Goal: Information Seeking & Learning: Stay updated

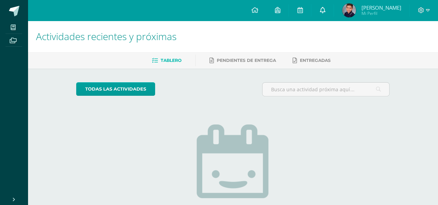
click at [325, 13] on icon at bounding box center [323, 10] width 6 height 6
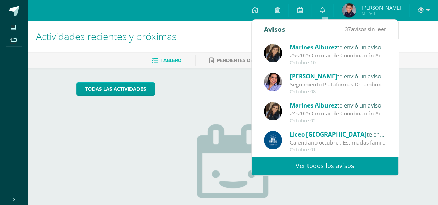
click at [338, 56] on div "25-2025 Circular de Coordinación Académica: Buenos días estimadas familias mari…" at bounding box center [338, 56] width 96 height 8
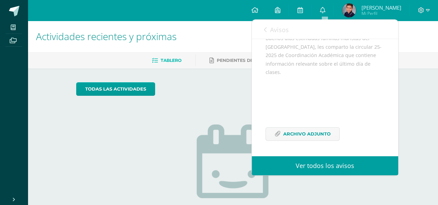
scroll to position [86, 0]
click at [300, 135] on span "Archivo Adjunto" at bounding box center [306, 134] width 47 height 13
click at [206, 88] on div "todas las Actividades" at bounding box center [139, 92] width 133 height 20
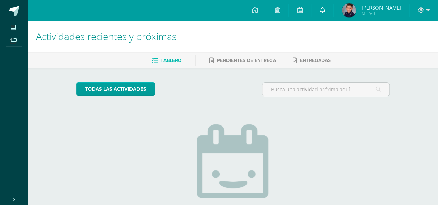
click at [323, 10] on icon at bounding box center [323, 10] width 6 height 6
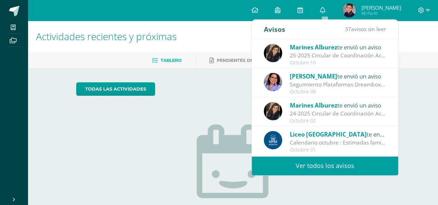
click at [327, 83] on div "Seguimiento Plataformas Dreambox y Lectura Inteligente: Estimada Familia Marist…" at bounding box center [338, 85] width 96 height 8
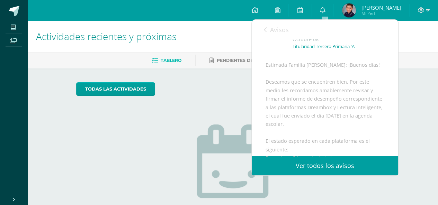
scroll to position [32, 0]
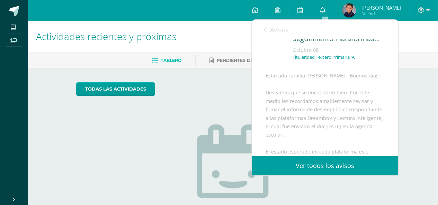
click at [322, 12] on icon at bounding box center [323, 10] width 6 height 6
click at [266, 32] on icon at bounding box center [265, 30] width 3 height 6
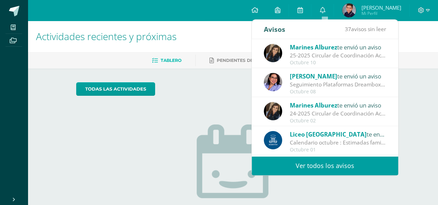
click at [315, 49] on span "Marines Alburez" at bounding box center [313, 47] width 47 height 8
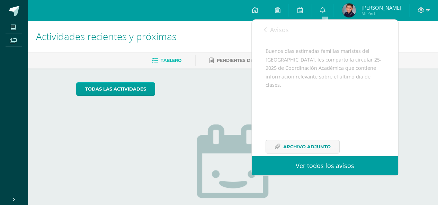
scroll to position [86, 0]
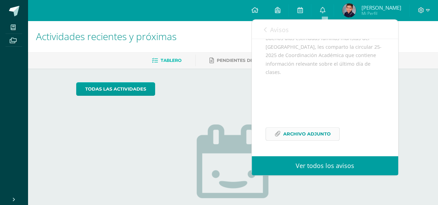
click at [299, 136] on span "Archivo Adjunto" at bounding box center [306, 134] width 47 height 13
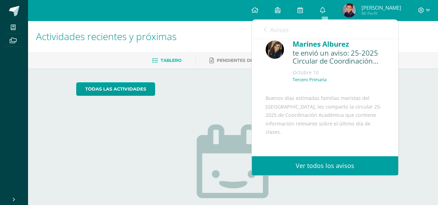
scroll to position [0, 0]
